Goal: Information Seeking & Learning: Check status

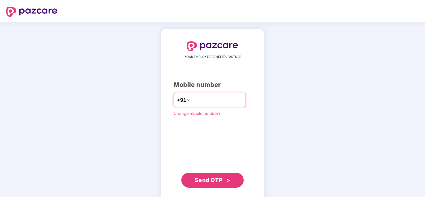
click at [196, 97] on input "number" at bounding box center [216, 100] width 51 height 10
click at [202, 102] on input "number" at bounding box center [216, 100] width 51 height 10
click at [204, 99] on input "number" at bounding box center [216, 100] width 51 height 10
click at [208, 103] on input "number" at bounding box center [216, 100] width 51 height 10
type input "*"
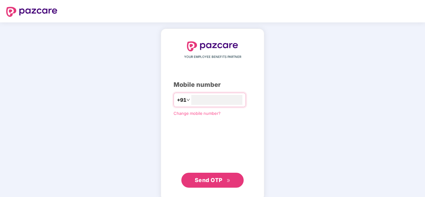
click at [213, 109] on div "YOUR EMPLOYEE BENEFITS PARTNER Mobile number +91 Change mobile number? Send OTP" at bounding box center [213, 114] width 78 height 147
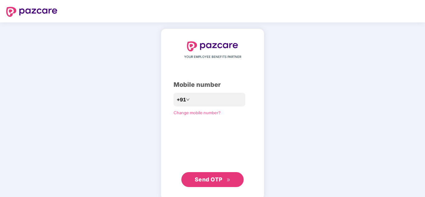
drag, startPoint x: 265, startPoint y: 137, endPoint x: 207, endPoint y: 114, distance: 62.4
click at [263, 136] on div "YOUR EMPLOYEE BENEFITS PARTNER Mobile number +91 Change mobile number? Send OTP" at bounding box center [213, 115] width 104 height 172
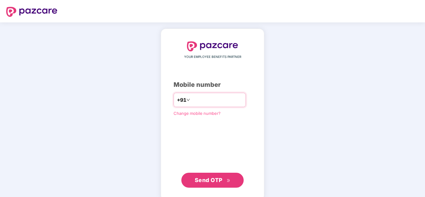
click at [207, 103] on input "number" at bounding box center [216, 100] width 51 height 10
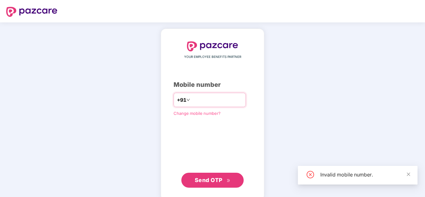
type input "**********"
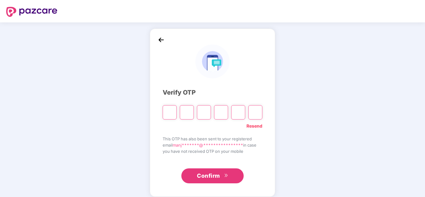
type input "*"
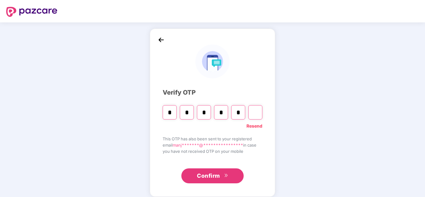
type input "*"
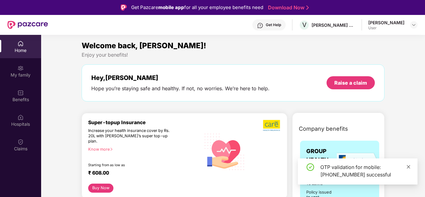
click at [410, 168] on icon "close" at bounding box center [409, 167] width 4 height 4
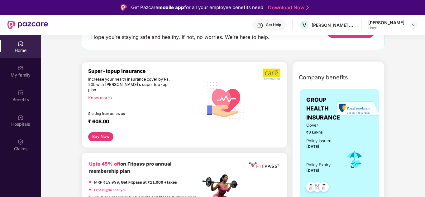
scroll to position [62, 0]
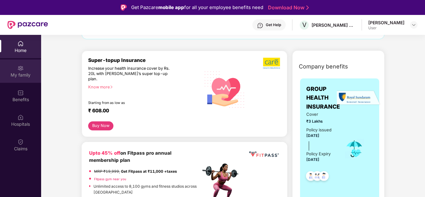
click at [21, 71] on div "My family" at bounding box center [20, 71] width 41 height 23
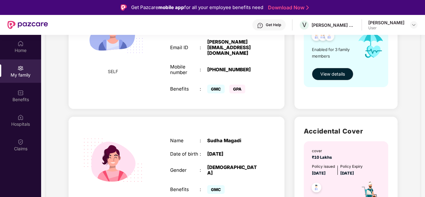
scroll to position [125, 0]
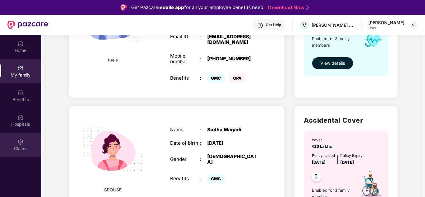
click at [21, 143] on img at bounding box center [20, 142] width 6 height 6
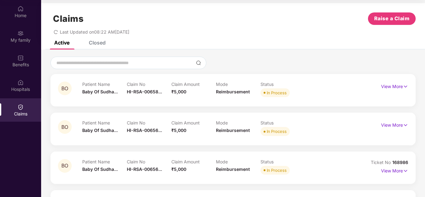
scroll to position [0, 0]
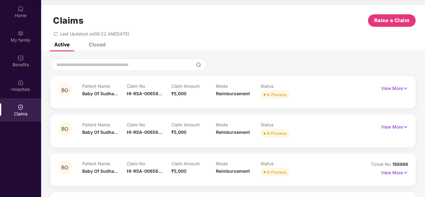
click at [105, 44] on div "Closed" at bounding box center [97, 44] width 17 height 6
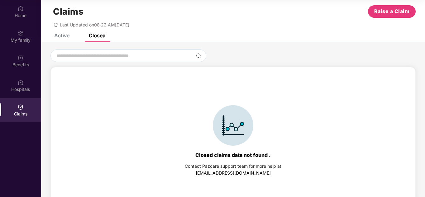
scroll to position [14, 0]
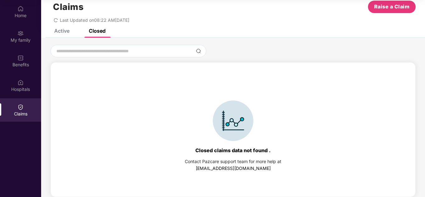
click at [65, 31] on div "Active" at bounding box center [61, 31] width 15 height 6
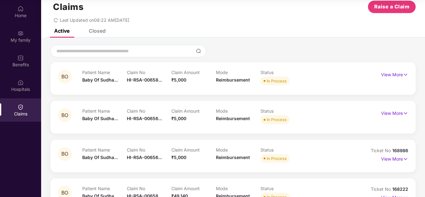
click at [102, 32] on div "Closed" at bounding box center [97, 31] width 17 height 6
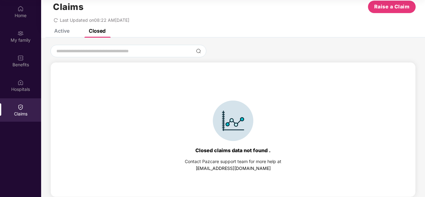
click at [63, 32] on div "Active" at bounding box center [61, 31] width 15 height 6
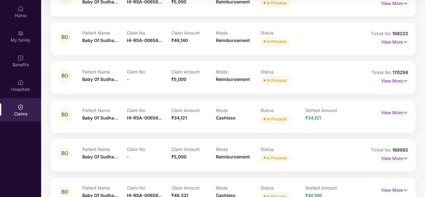
scroll to position [201, 0]
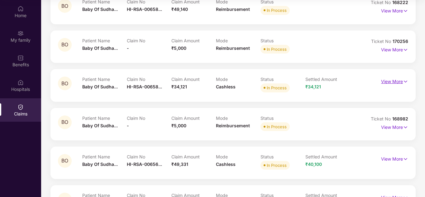
click at [395, 81] on p "View More" at bounding box center [394, 81] width 27 height 8
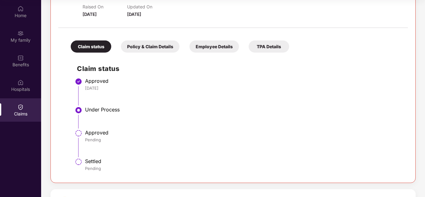
scroll to position [263, 0]
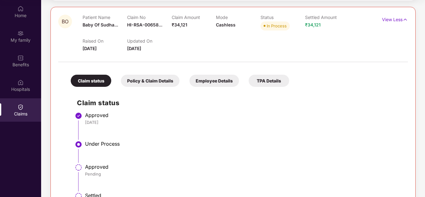
click at [148, 82] on div "Policy & Claim Details" at bounding box center [150, 81] width 59 height 12
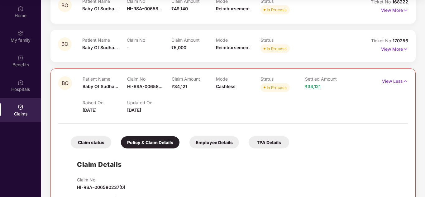
scroll to position [201, 0]
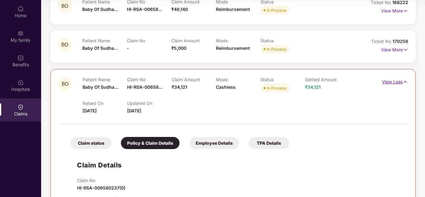
click at [404, 85] on img at bounding box center [405, 82] width 5 height 7
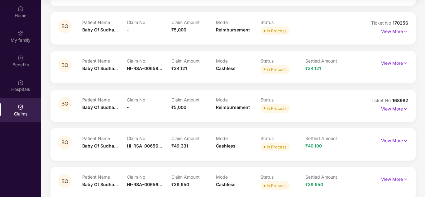
scroll to position [228, 0]
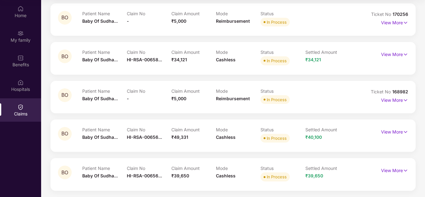
drag, startPoint x: 393, startPoint y: 133, endPoint x: 370, endPoint y: 140, distance: 24.6
click at [392, 134] on p "View More" at bounding box center [394, 131] width 27 height 8
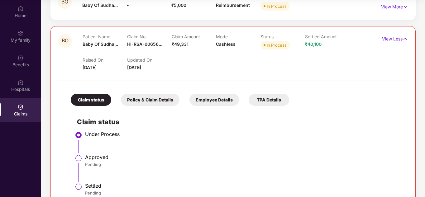
click at [144, 99] on div "Policy & Claim Details" at bounding box center [150, 100] width 59 height 12
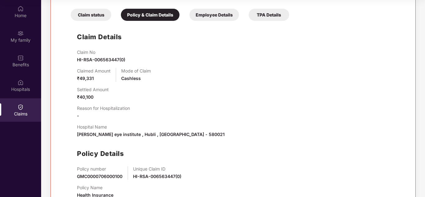
scroll to position [446, 0]
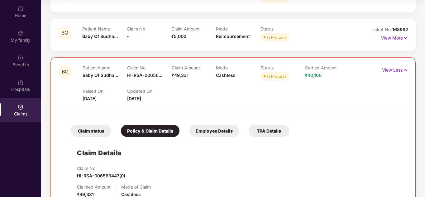
click at [397, 72] on p "View Less" at bounding box center [395, 69] width 26 height 8
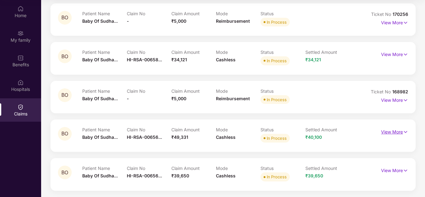
scroll to position [228, 0]
click at [394, 171] on p "View More" at bounding box center [394, 170] width 27 height 8
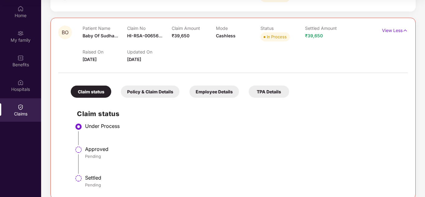
scroll to position [377, 0]
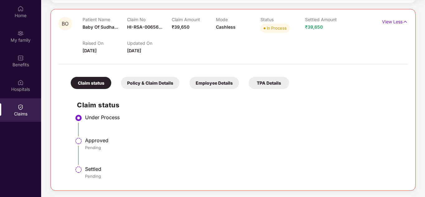
click at [149, 83] on div "Policy & Claim Details" at bounding box center [150, 83] width 59 height 12
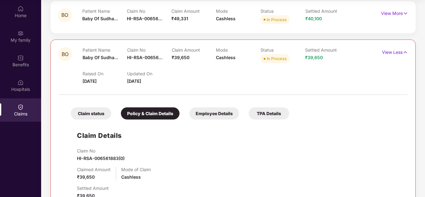
scroll to position [310, 0]
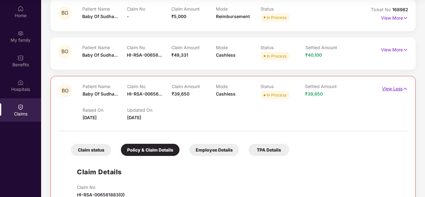
click at [405, 89] on img at bounding box center [405, 88] width 5 height 7
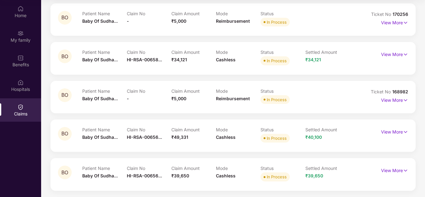
scroll to position [228, 0]
click at [321, 99] on div "Patient Name Baby Of Sudha... Claim No - Claim Amount ₹5,000 Mode Reimbursement…" at bounding box center [216, 97] width 268 height 17
click at [358, 143] on div "BO Patient Name Baby Of Sudha... Claim No HI-RSA-00656... Claim Amount ₹49,331 …" at bounding box center [233, 135] width 350 height 17
click at [136, 142] on div "Claim No HI-RSA-00656..." at bounding box center [149, 135] width 45 height 17
click at [322, 103] on div "Patient Name Baby Of Sudha... Claim No - Claim Amount ₹5,000 Mode Reimbursement…" at bounding box center [216, 97] width 268 height 17
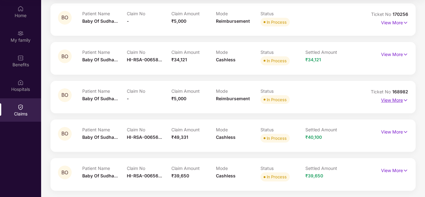
click at [394, 103] on p "View More" at bounding box center [394, 99] width 27 height 8
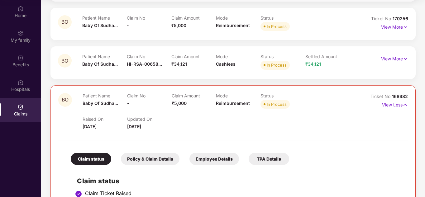
scroll to position [217, 0]
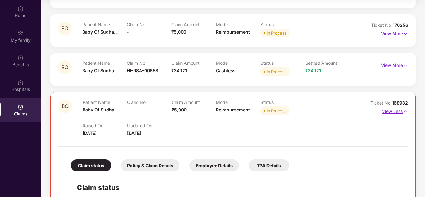
click at [404, 112] on img at bounding box center [405, 111] width 5 height 7
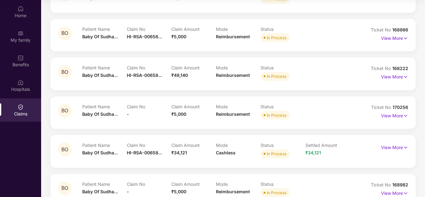
scroll to position [134, 0]
click at [392, 78] on p "View More" at bounding box center [394, 76] width 27 height 8
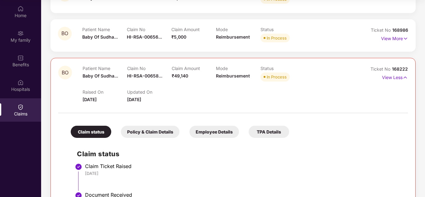
drag, startPoint x: 131, startPoint y: 137, endPoint x: 136, endPoint y: 137, distance: 5.0
click at [132, 137] on div "Policy & Claim Details" at bounding box center [150, 132] width 59 height 12
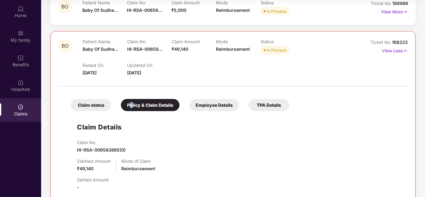
scroll to position [197, 0]
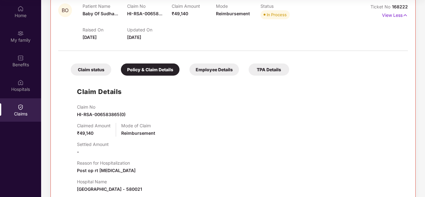
click at [94, 72] on div "Claim status" at bounding box center [91, 70] width 41 height 12
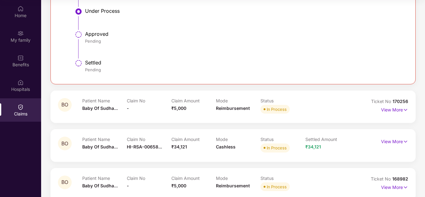
scroll to position [446, 0]
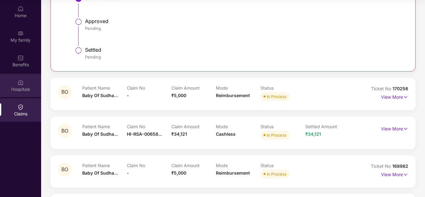
click at [16, 87] on div "Hospitals" at bounding box center [20, 89] width 41 height 6
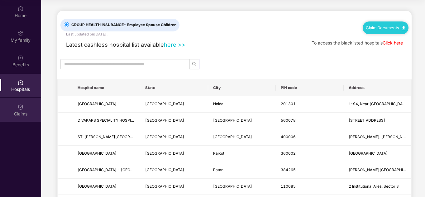
click at [23, 111] on div "Claims" at bounding box center [20, 114] width 41 height 6
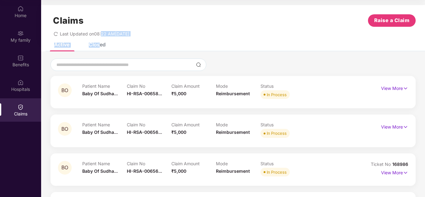
click at [100, 43] on div "Closed" at bounding box center [97, 44] width 17 height 6
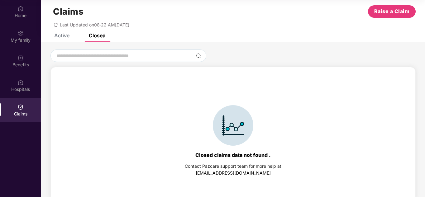
scroll to position [14, 0]
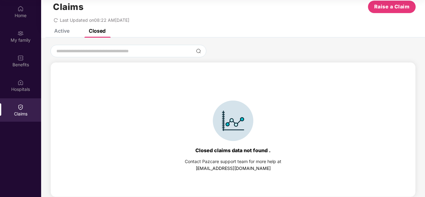
click at [62, 32] on div "Active" at bounding box center [61, 31] width 15 height 6
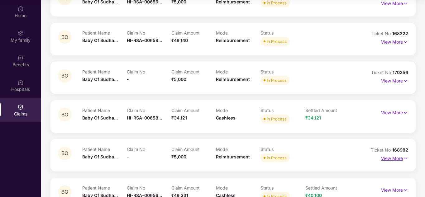
scroll to position [228, 0]
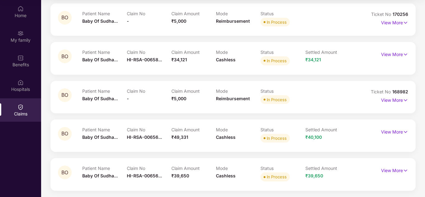
click at [185, 178] on span "₹39,650" at bounding box center [181, 175] width 18 height 5
click at [406, 131] on img at bounding box center [405, 132] width 5 height 7
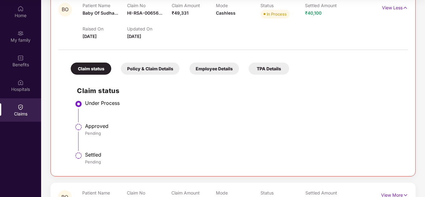
click at [273, 68] on div "TPA Details" at bounding box center [269, 69] width 41 height 12
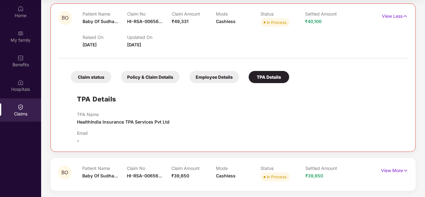
click at [228, 70] on div "Claim status Policy & Claim Details Employee Details TPA Details" at bounding box center [177, 74] width 225 height 18
click at [224, 75] on div "Employee Details" at bounding box center [215, 77] width 50 height 12
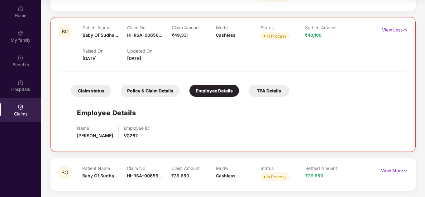
scroll to position [331, 0]
click at [168, 90] on div "Policy & Claim Details" at bounding box center [150, 91] width 59 height 12
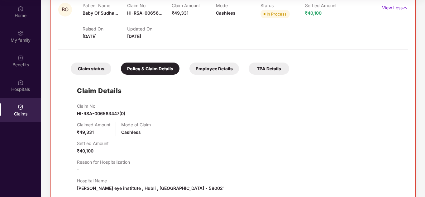
click at [79, 71] on div "Claim status" at bounding box center [91, 69] width 41 height 12
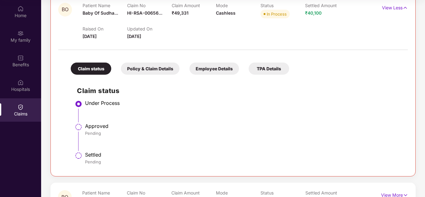
click at [276, 68] on div "TPA Details" at bounding box center [269, 69] width 41 height 12
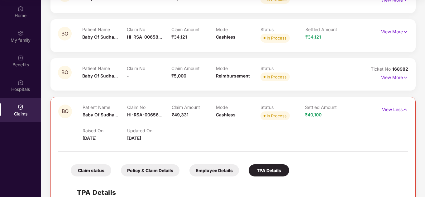
click at [407, 107] on img at bounding box center [405, 109] width 5 height 7
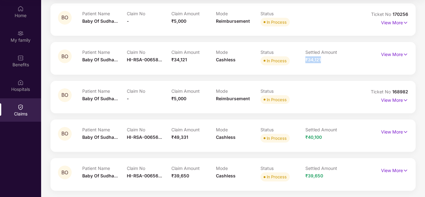
drag, startPoint x: 306, startPoint y: 61, endPoint x: 325, endPoint y: 60, distance: 18.7
click at [325, 60] on div "Settled Amount ₹34,121" at bounding box center [328, 58] width 45 height 17
copy span "₹34,121"
click at [387, 132] on p "View More" at bounding box center [394, 131] width 27 height 8
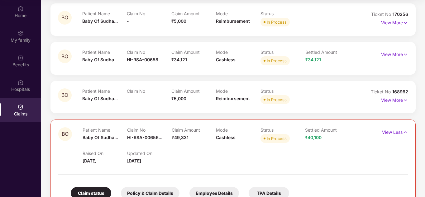
scroll to position [251, 0]
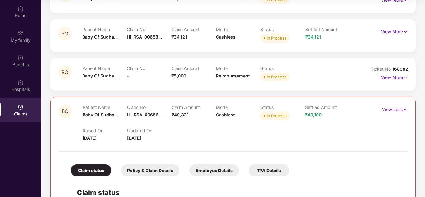
click at [141, 138] on span "[DATE]" at bounding box center [134, 138] width 14 height 5
click at [162, 125] on div "Raised On [DATE] Updated On [DATE]" at bounding box center [216, 132] width 267 height 20
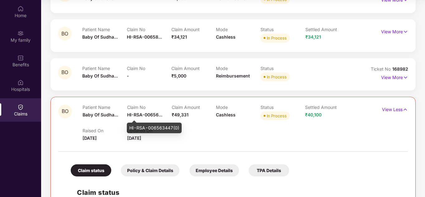
click at [117, 115] on span "Baby Of Sudha..." at bounding box center [101, 114] width 36 height 5
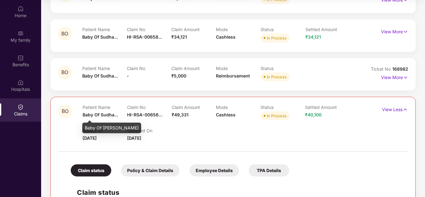
click at [140, 118] on div "Claim No HI-RSA-00656..." at bounding box center [149, 113] width 45 height 17
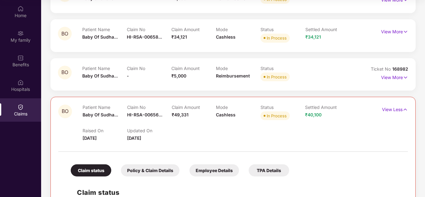
click at [137, 116] on span "HI-RSA-00656..." at bounding box center [144, 114] width 35 height 5
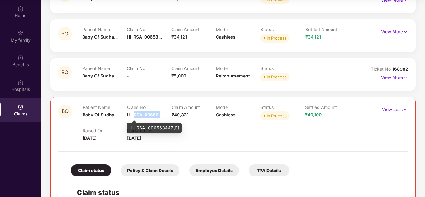
drag, startPoint x: 137, startPoint y: 115, endPoint x: 158, endPoint y: 117, distance: 21.0
click at [158, 117] on span "HI-RSA-00656..." at bounding box center [144, 114] width 35 height 5
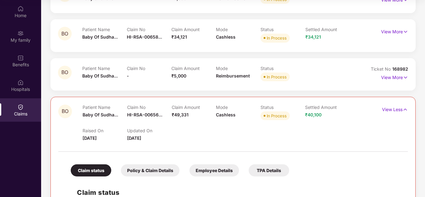
click at [150, 170] on div "Policy & Claim Details" at bounding box center [150, 171] width 59 height 12
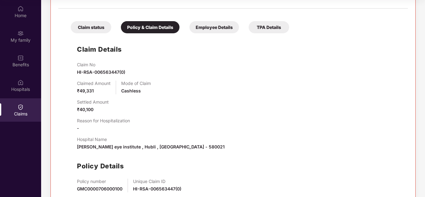
scroll to position [407, 0]
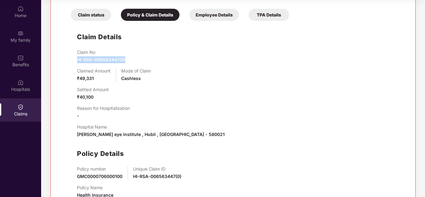
drag, startPoint x: 77, startPoint y: 60, endPoint x: 131, endPoint y: 59, distance: 53.9
click at [131, 59] on div "Claim Details Claim No HI-RSA-006563447(0) Claimed Amount ₹49,331 Mode of Claim…" at bounding box center [233, 114] width 337 height 180
copy span "HI-RSA-006563447(0)"
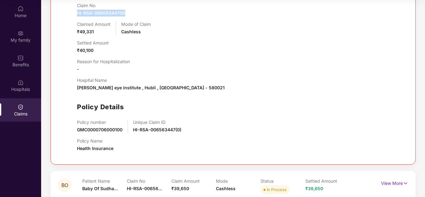
scroll to position [435, 0]
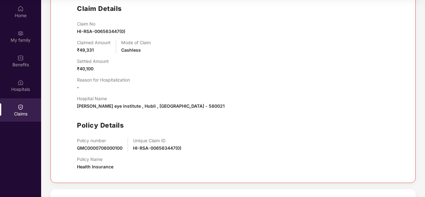
click at [157, 151] on div "Unique Claim ID HI-RSA-006563447(0)" at bounding box center [157, 145] width 48 height 14
drag, startPoint x: 138, startPoint y: 148, endPoint x: 183, endPoint y: 150, distance: 44.3
click at [183, 150] on div "Policy number GMC0000706000100 Unique Claim ID HI-RSA-006563447(0)" at bounding box center [239, 145] width 325 height 14
copy span "HI-RSA-006563447(0)"
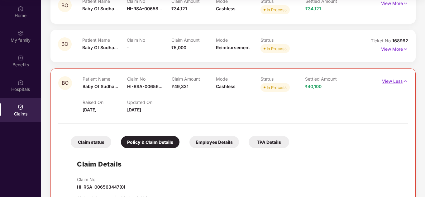
click at [404, 80] on img at bounding box center [405, 81] width 5 height 7
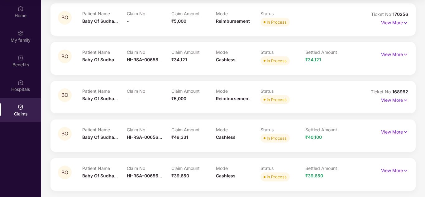
scroll to position [228, 0]
click at [402, 55] on p "View More" at bounding box center [394, 54] width 27 height 8
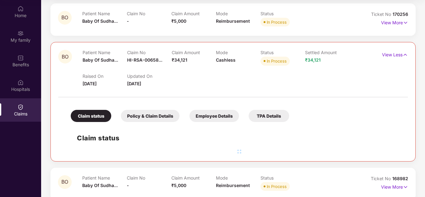
scroll to position [279, 0]
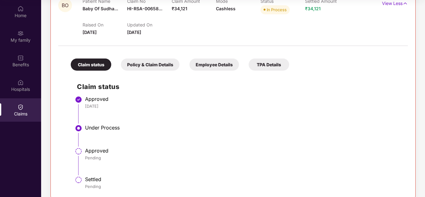
click at [167, 64] on div "Policy & Claim Details" at bounding box center [150, 65] width 59 height 12
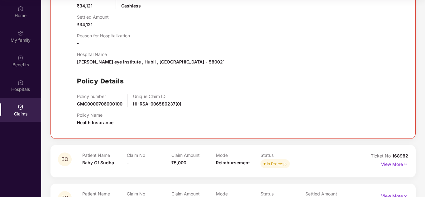
scroll to position [404, 0]
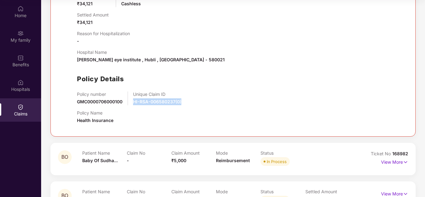
drag, startPoint x: 140, startPoint y: 101, endPoint x: 192, endPoint y: 103, distance: 52.4
click at [192, 103] on div "Policy number GMC0000706000100 Unique Claim ID HI-RSA-006580237(0)" at bounding box center [239, 99] width 325 height 14
copy span "HI-RSA-006580237(0)"
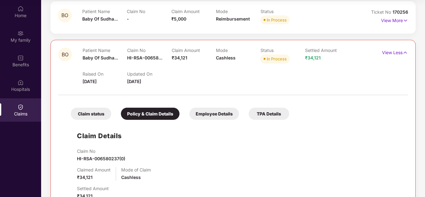
scroll to position [217, 0]
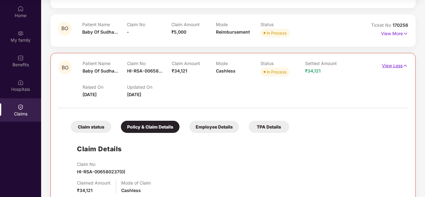
click at [403, 67] on img at bounding box center [405, 65] width 5 height 7
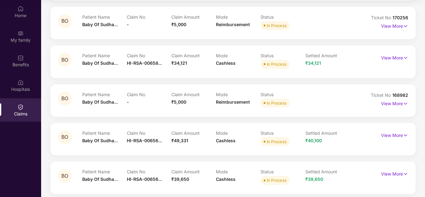
scroll to position [228, 0]
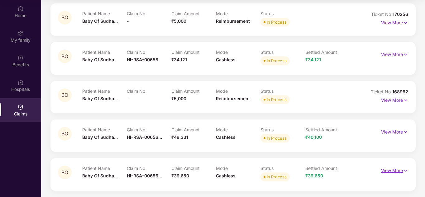
click at [398, 169] on p "View More" at bounding box center [394, 170] width 27 height 8
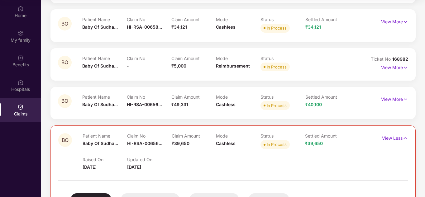
scroll to position [321, 0]
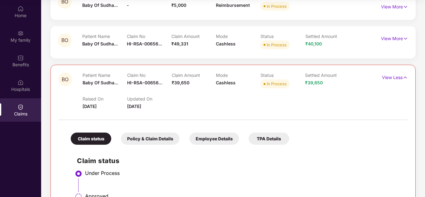
click at [166, 138] on div "Policy & Claim Details" at bounding box center [150, 139] width 59 height 12
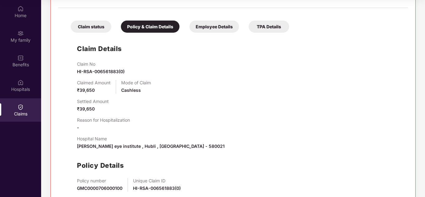
scroll to position [466, 0]
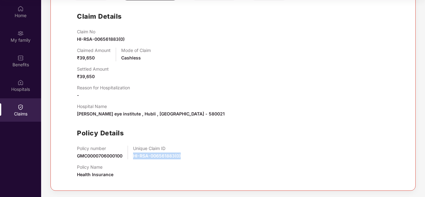
drag, startPoint x: 133, startPoint y: 155, endPoint x: 182, endPoint y: 157, distance: 49.0
click at [182, 157] on div "Policy number GMC0000706000100 Unique Claim ID HI-RSA-006561883(0)" at bounding box center [239, 153] width 325 height 14
copy span "HI-RSA-006561883(0)"
click at [154, 123] on div "Claim No HI-RSA-006561883(0) Claimed Amount ₹39,650 Mode of Claim Cashless Sett…" at bounding box center [239, 106] width 325 height 154
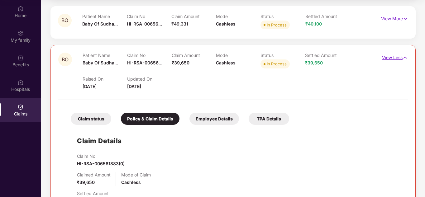
click at [407, 56] on img at bounding box center [405, 57] width 5 height 7
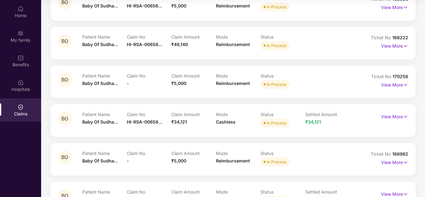
scroll to position [134, 0]
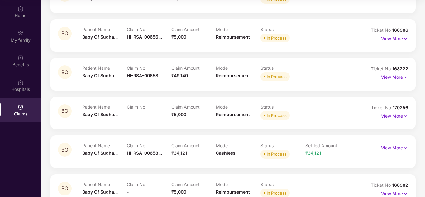
click at [397, 76] on p "View More" at bounding box center [394, 76] width 27 height 8
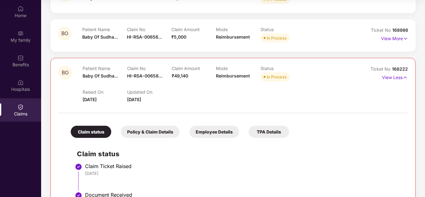
click at [166, 134] on div "Policy & Claim Details" at bounding box center [150, 132] width 59 height 12
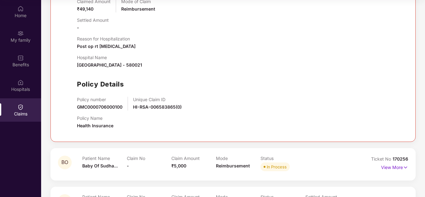
scroll to position [321, 0]
drag, startPoint x: 135, startPoint y: 108, endPoint x: 187, endPoint y: 107, distance: 52.4
click at [187, 107] on div "Policy number GMC0000706000100 Unique Claim ID HI-RSA-006583865(0)" at bounding box center [239, 104] width 325 height 14
copy span "HI-RSA-006583865(0)"
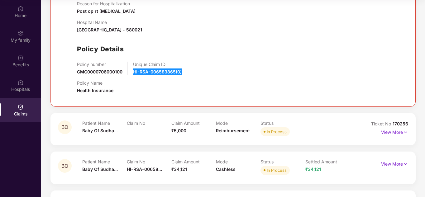
scroll to position [466, 0]
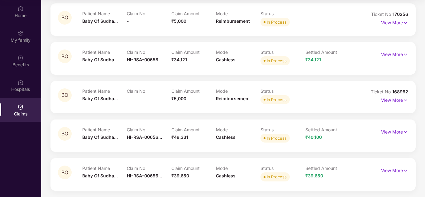
click at [298, 7] on div "BO Patient Name Baby Of Sudha... Claim No - Claim Amount ₹5,000 Mode Reimbursem…" at bounding box center [233, 19] width 365 height 32
click at [18, 90] on div "Hospitals" at bounding box center [20, 89] width 41 height 6
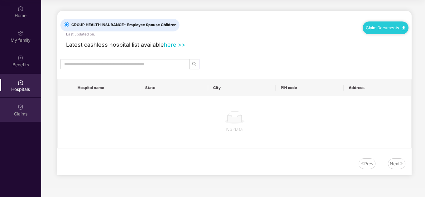
click at [20, 111] on div "Claims" at bounding box center [20, 114] width 41 height 6
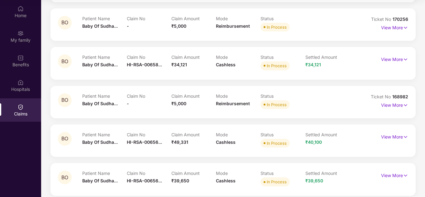
scroll to position [228, 0]
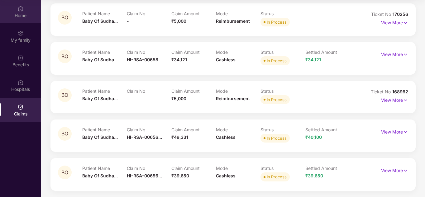
click at [10, 9] on div "Home" at bounding box center [20, 11] width 41 height 23
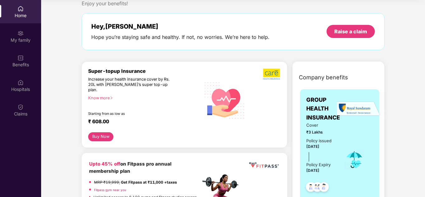
scroll to position [31, 0]
